Goal: Browse casually

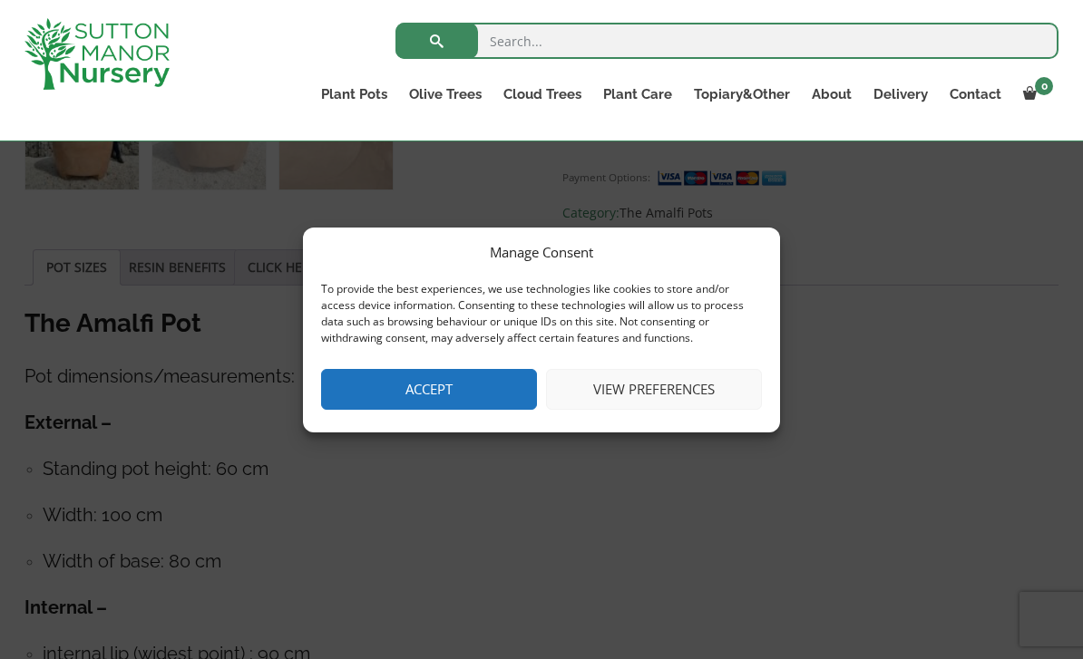
scroll to position [863, 0]
click at [0, 0] on link "Glazed Pots" at bounding box center [0, 0] width 0 height 0
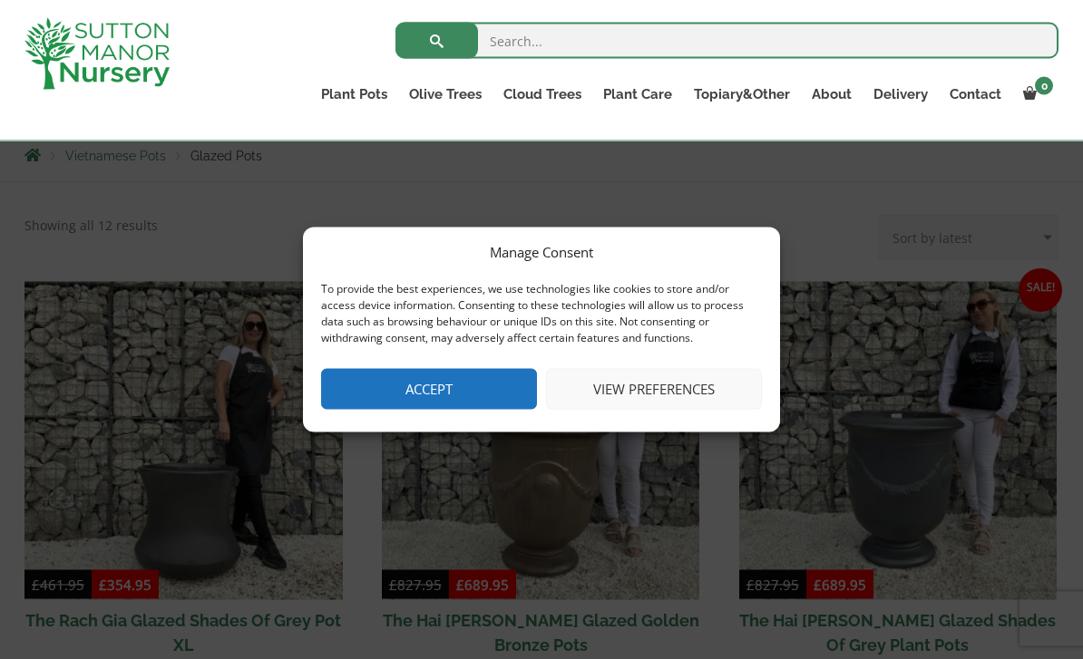
scroll to position [324, 0]
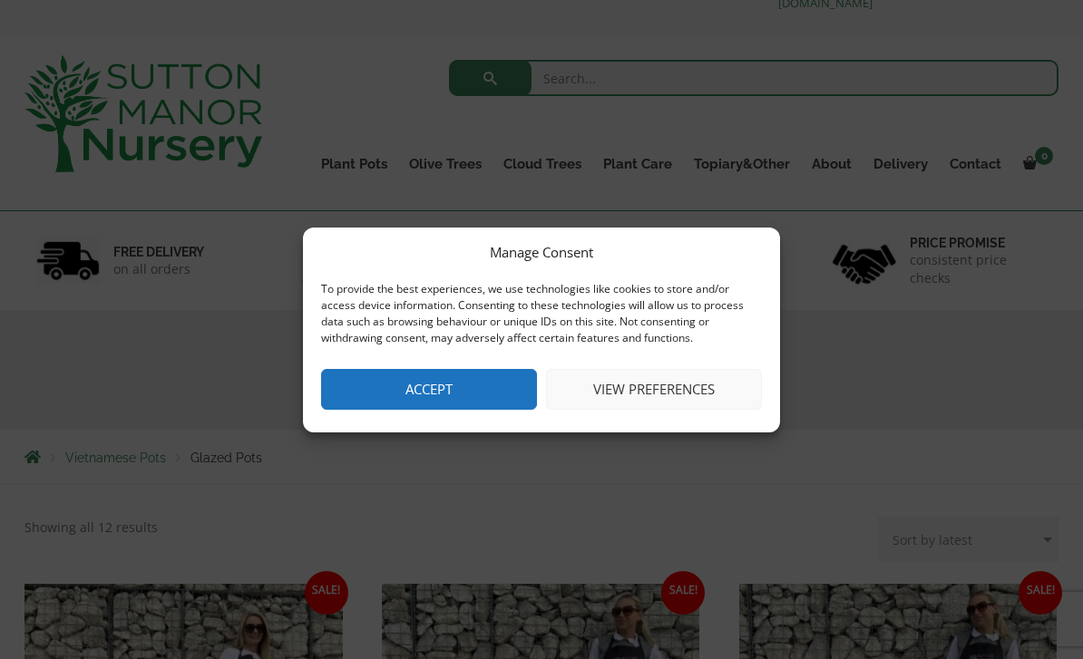
click at [406, 389] on button "Accept" at bounding box center [429, 389] width 216 height 41
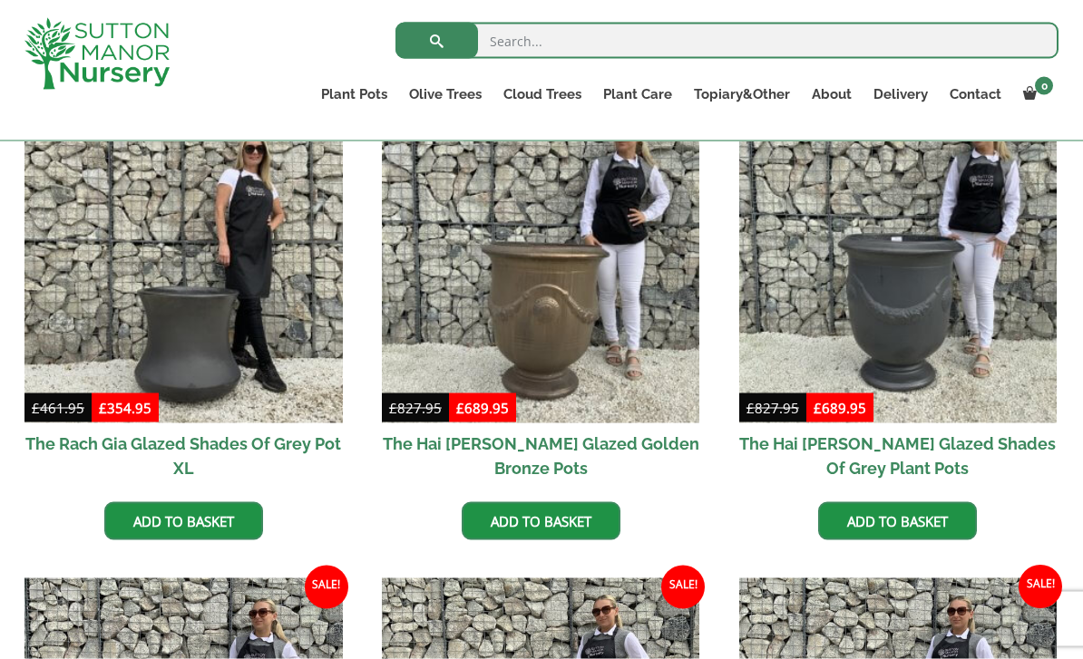
scroll to position [479, 0]
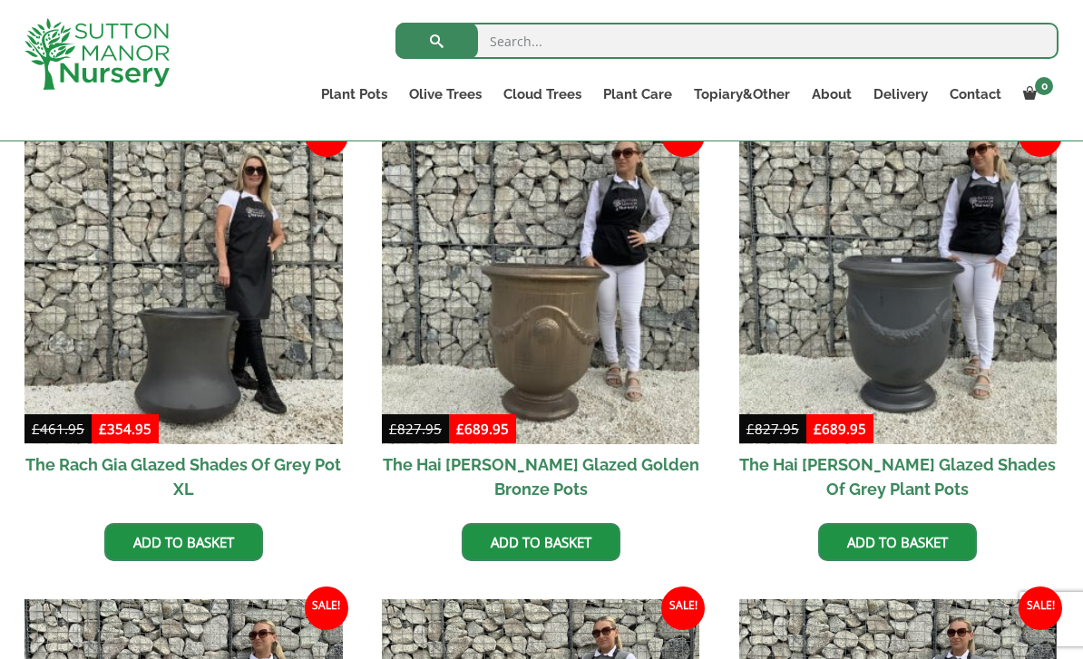
click at [967, 352] on img at bounding box center [898, 285] width 318 height 318
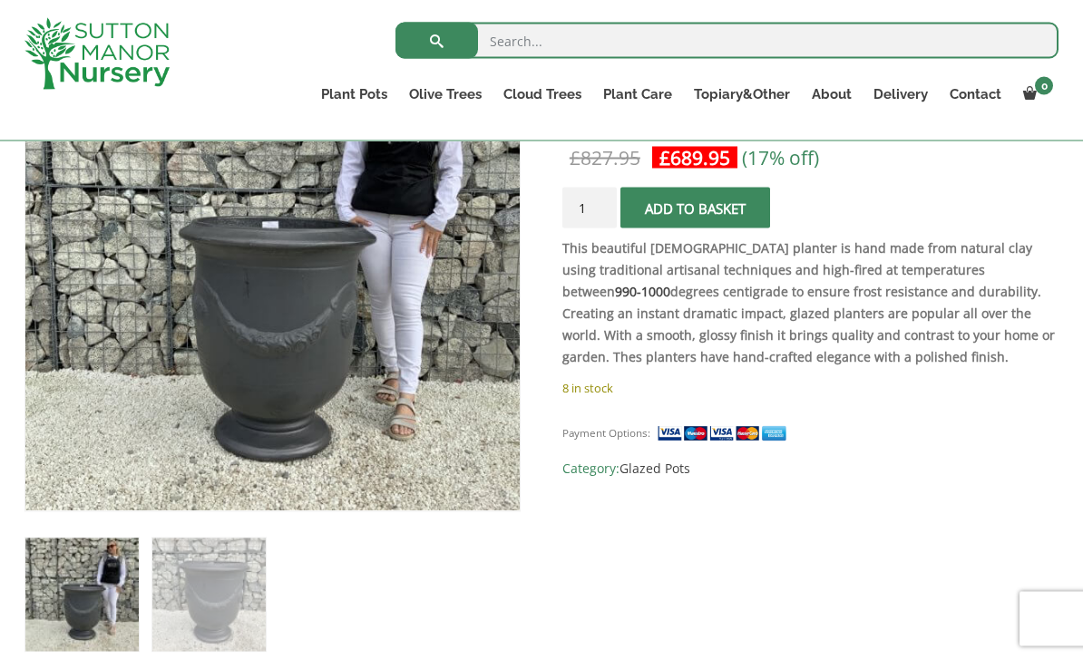
scroll to position [403, 0]
click at [176, 254] on img at bounding box center [426, 417] width 803 height 803
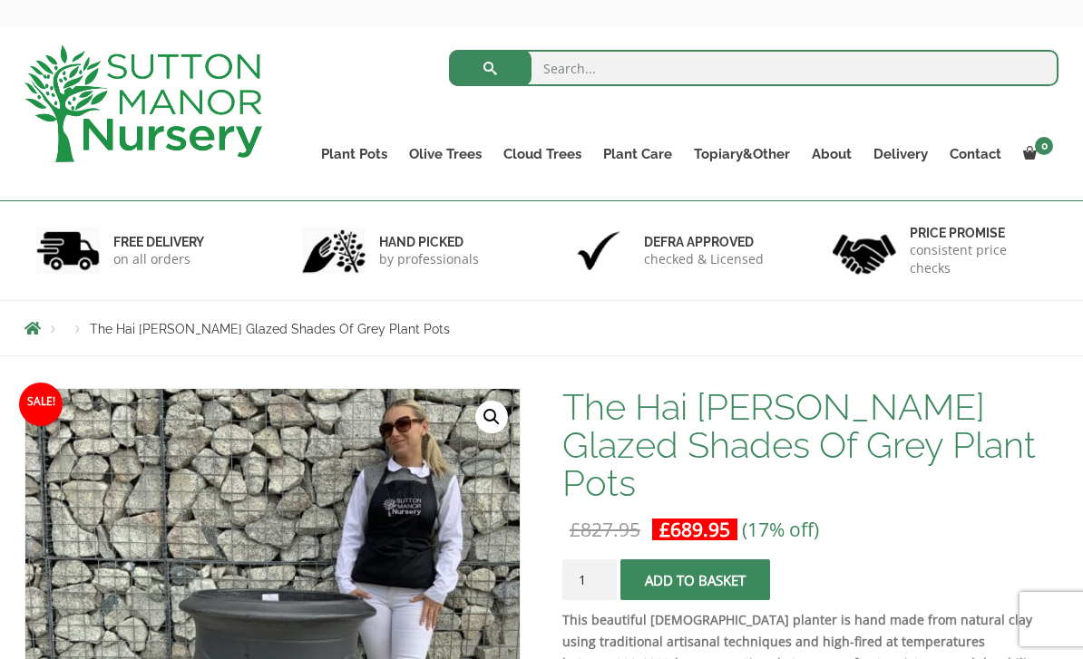
scroll to position [69, 0]
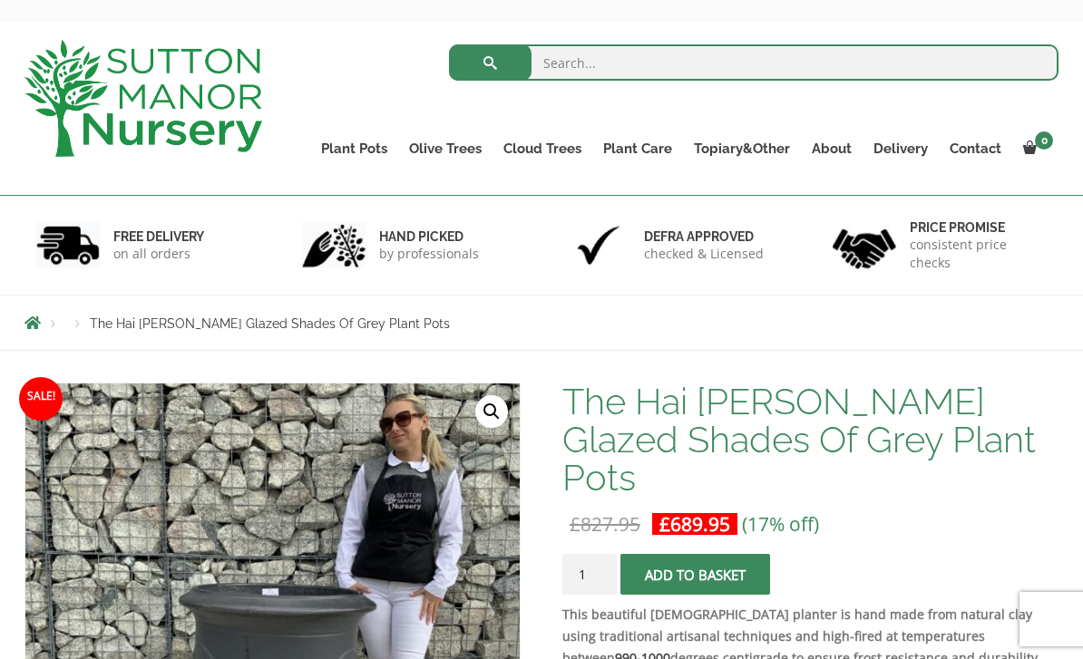
click at [0, 0] on link "The Old Stone Pots" at bounding box center [0, 0] width 0 height 0
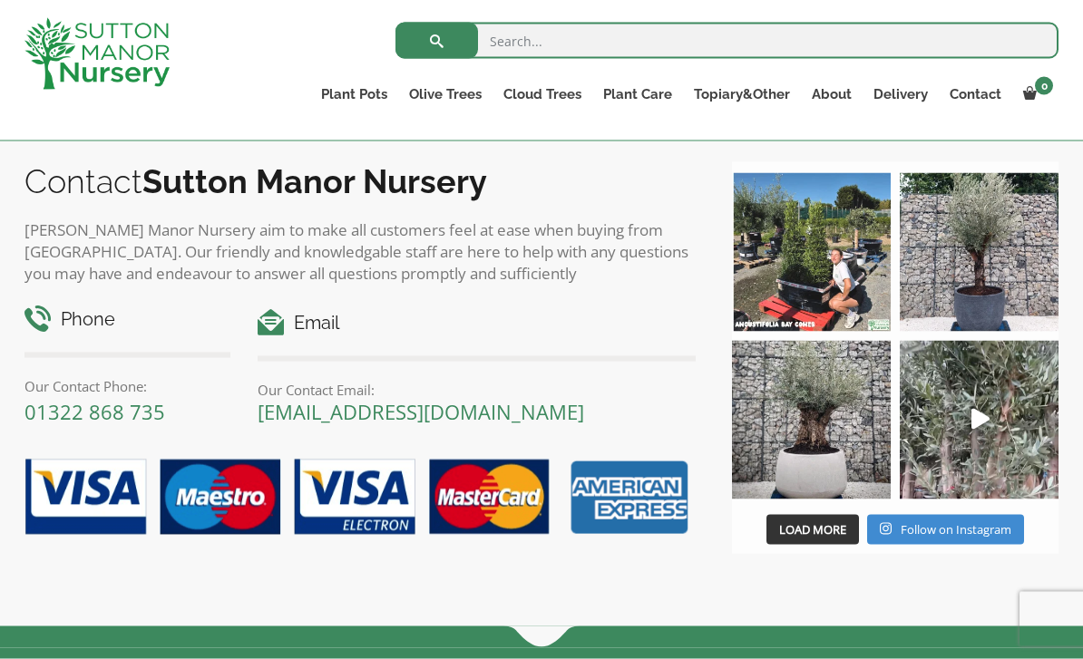
scroll to position [2118, 0]
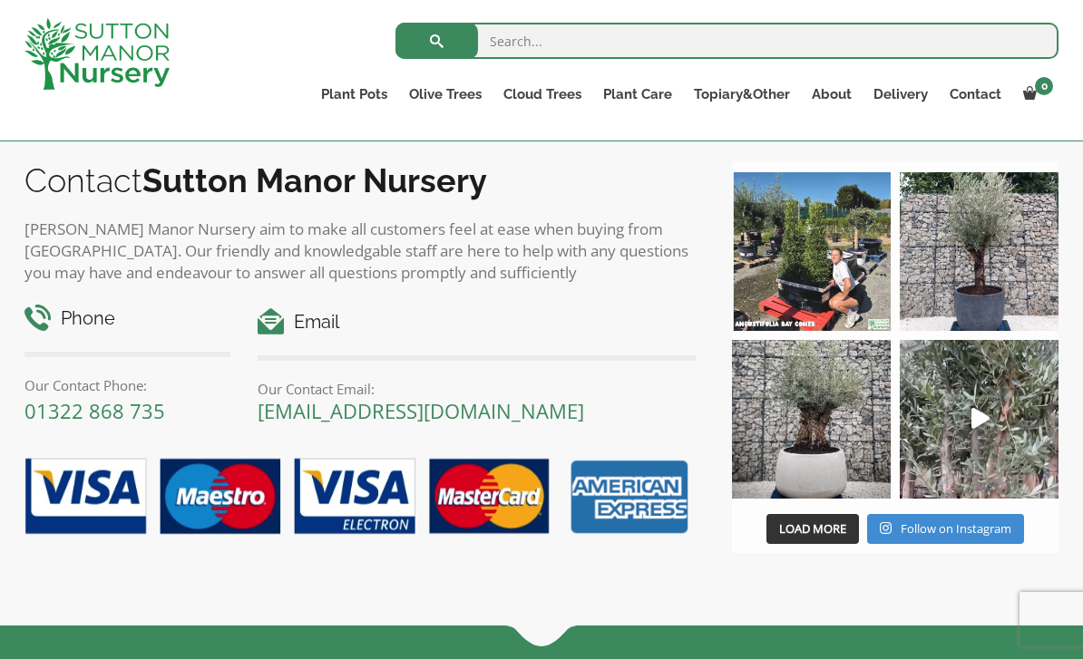
click at [969, 385] on img at bounding box center [978, 419] width 159 height 159
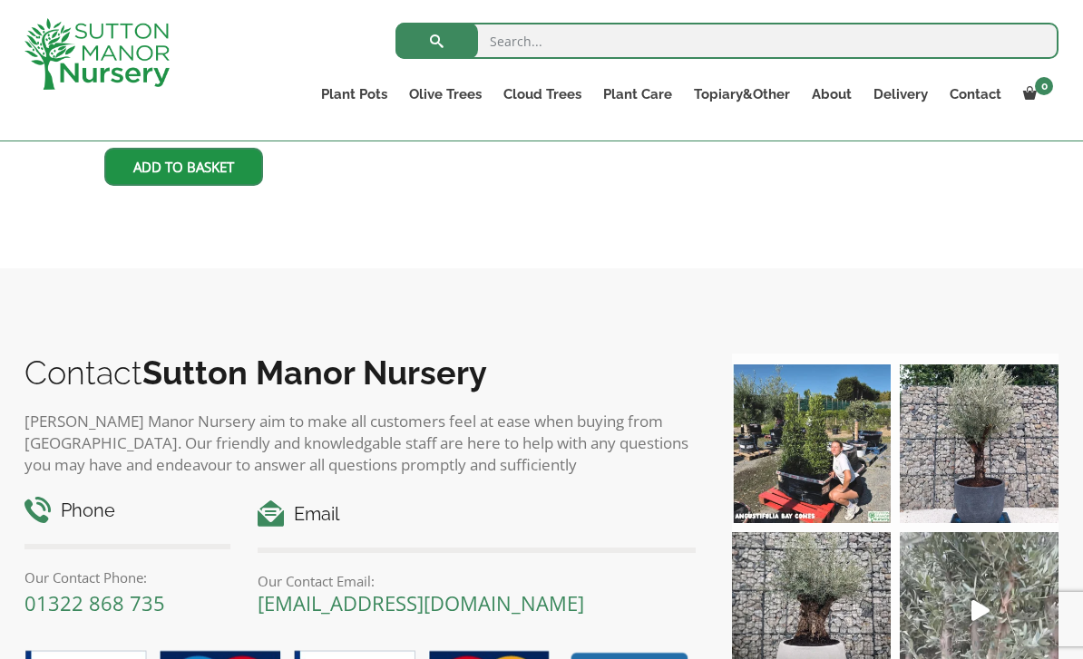
scroll to position [1918, 0]
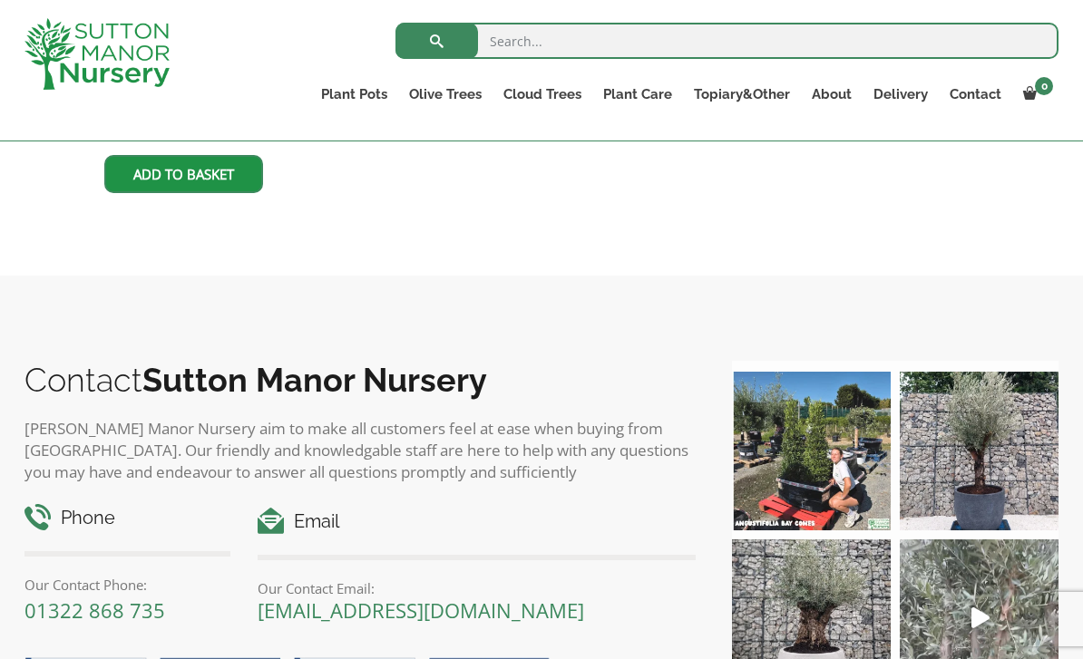
click at [832, 443] on img at bounding box center [811, 451] width 159 height 159
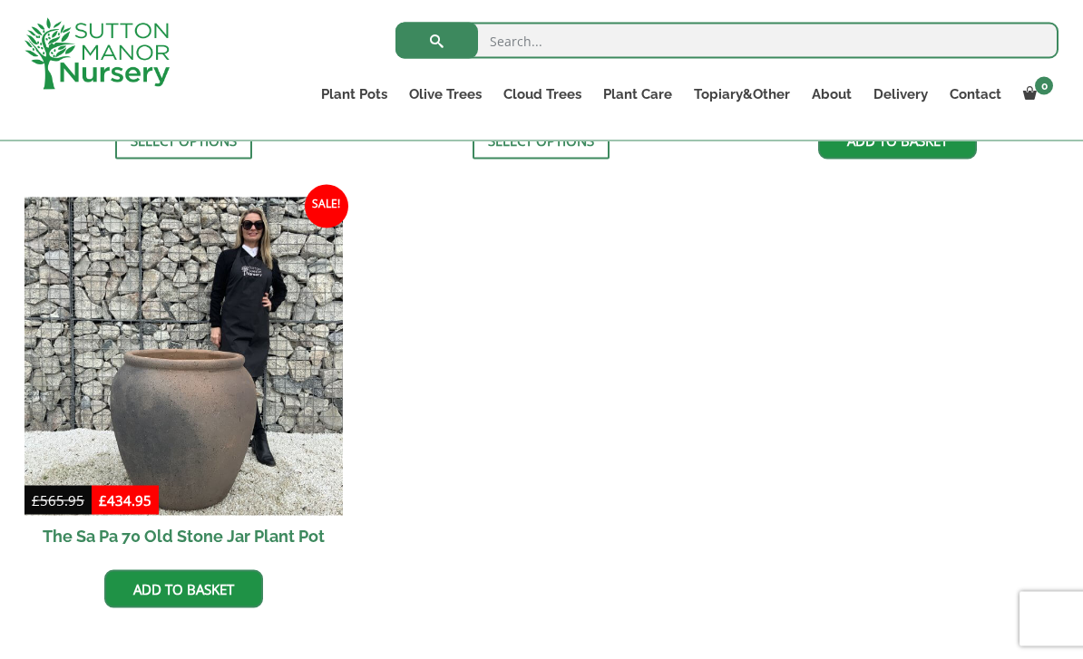
scroll to position [1504, 0]
click at [0, 0] on link "Ilex Crenata Cloud Trees" at bounding box center [0, 0] width 0 height 0
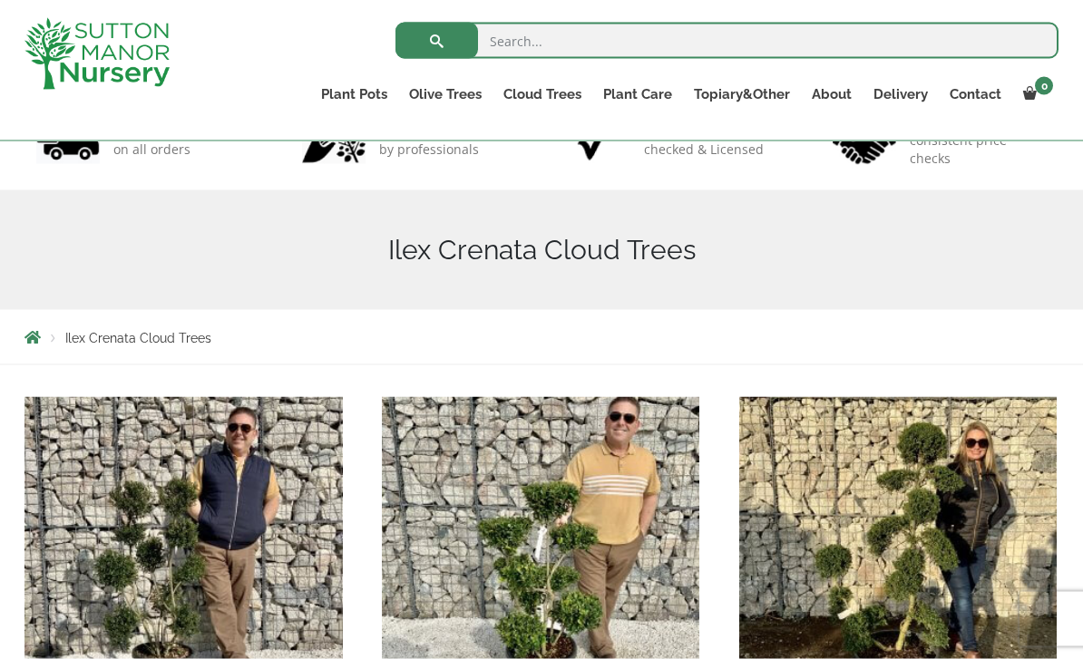
scroll to position [141, 0]
click at [0, 0] on link "CUSTOMER PHOTOS" at bounding box center [0, 0] width 0 height 0
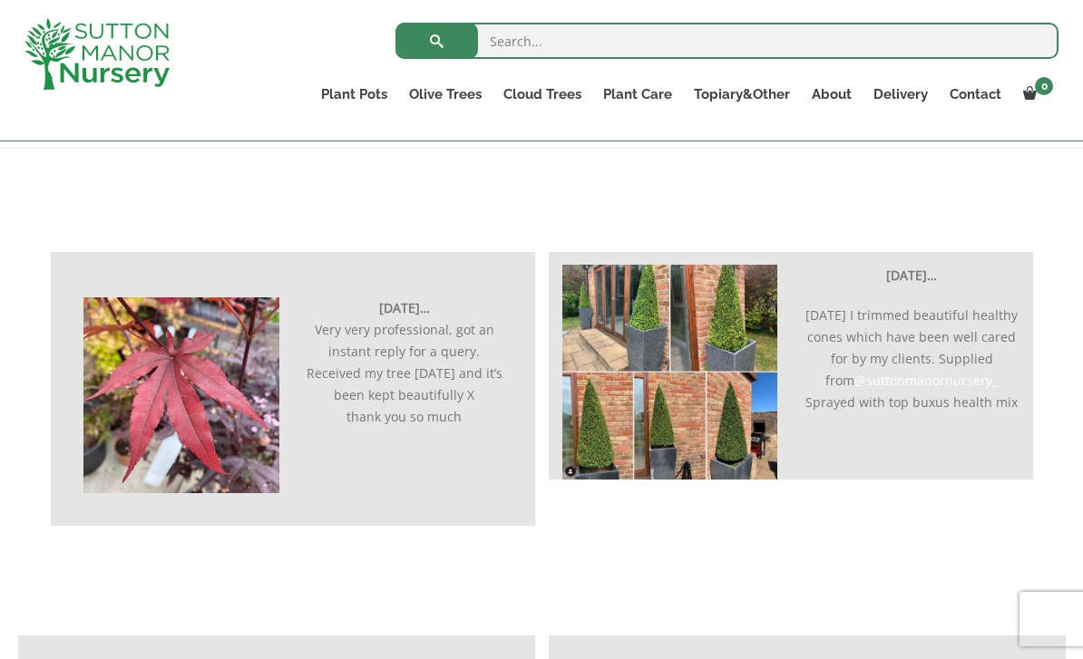
scroll to position [349, 0]
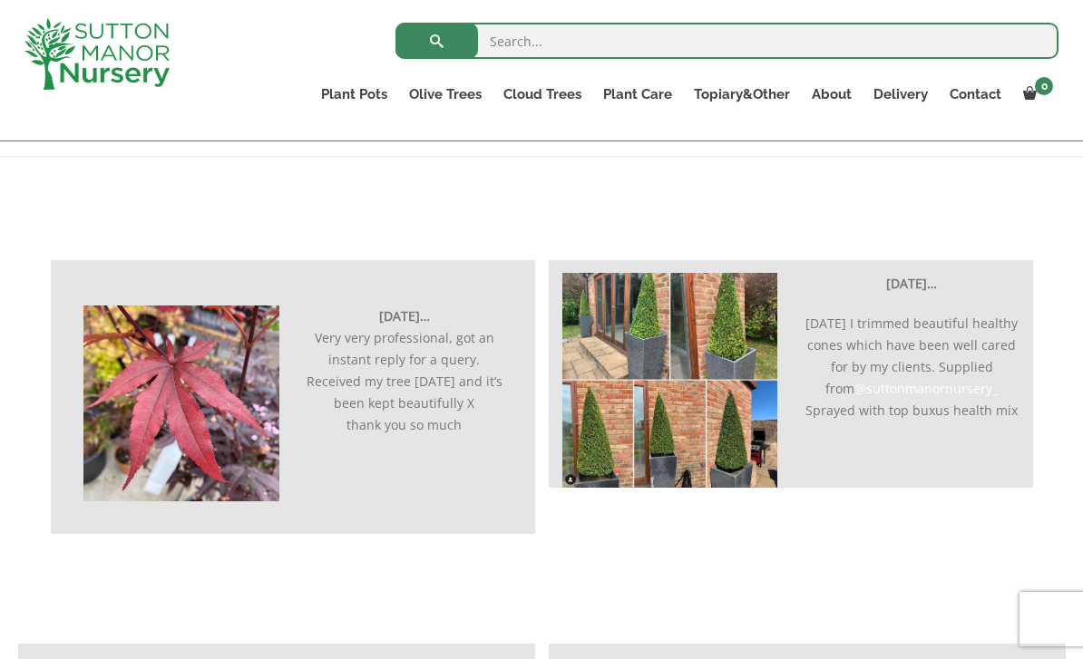
click at [0, 0] on link "Taxus Baccata (Yew)" at bounding box center [0, 0] width 0 height 0
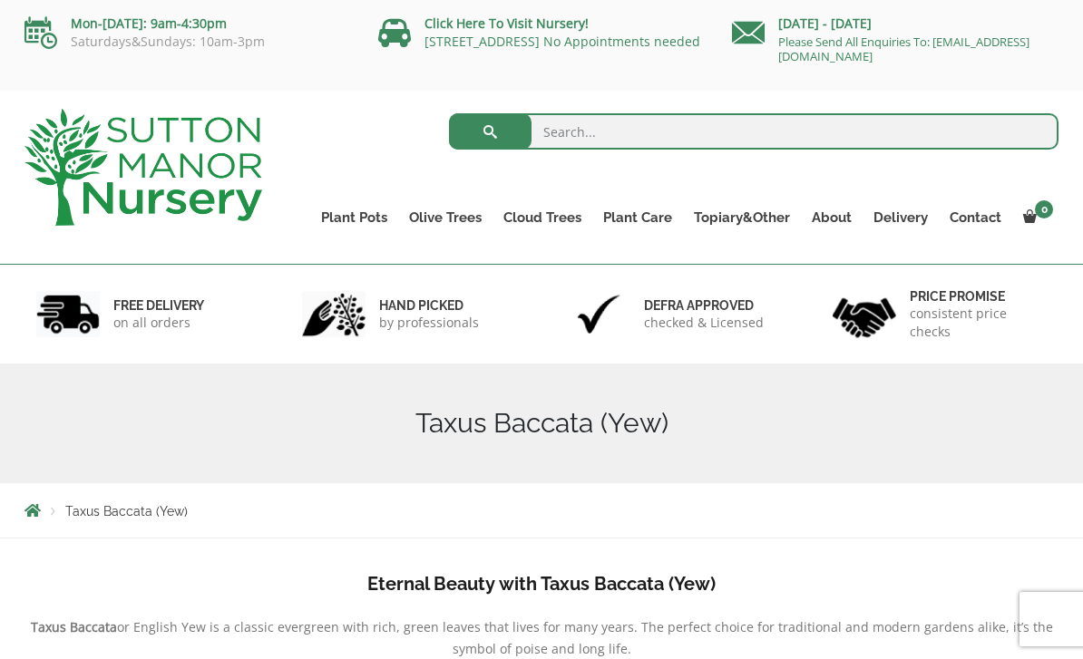
click at [0, 0] on link "The Iron Stone Pots" at bounding box center [0, 0] width 0 height 0
